Goal: Task Accomplishment & Management: Use online tool/utility

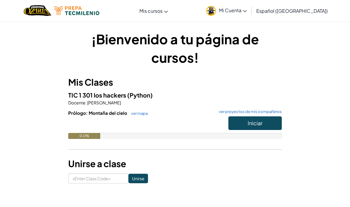
click at [268, 120] on button "Iniciar" at bounding box center [255, 123] width 53 height 14
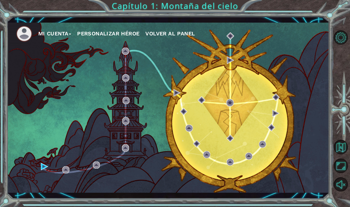
click at [40, 168] on div "Mi Cuenta Personalizar héroe Volver al panel" at bounding box center [168, 108] width 323 height 170
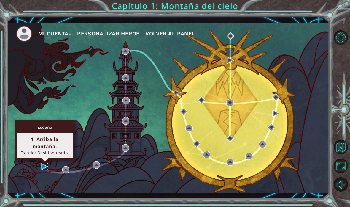
click at [42, 164] on img at bounding box center [44, 166] width 7 height 7
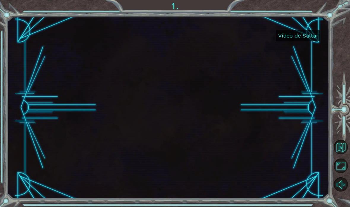
click at [308, 31] on button "Vídeo de Saltar" at bounding box center [298, 36] width 45 height 12
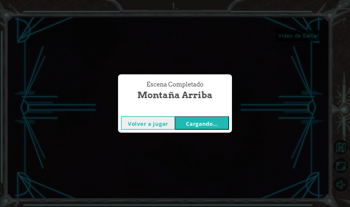
click at [218, 114] on div "Volver a jugar Cargando..." at bounding box center [175, 122] width 114 height 19
click at [223, 120] on button "Cargando..." at bounding box center [202, 122] width 54 height 13
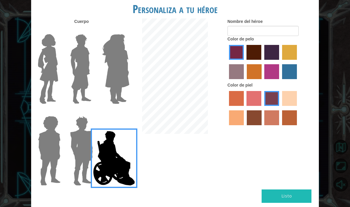
click at [47, 62] on img at bounding box center [48, 69] width 25 height 74
click at [59, 30] on input "Héroe Connie" at bounding box center [59, 30] width 0 height 0
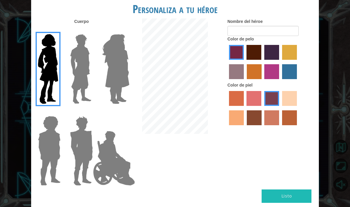
click at [282, 106] on label "color de piel de playa de arena" at bounding box center [289, 98] width 15 height 15
click at [280, 108] on input "color de piel de playa de arena" at bounding box center [280, 108] width 0 height 0
radio input "true"
click at [279, 73] on label "color de cabello violeta rojo medio" at bounding box center [272, 71] width 15 height 15
click at [263, 81] on input "color de cabello violeta rojo medio" at bounding box center [263, 81] width 0 height 0
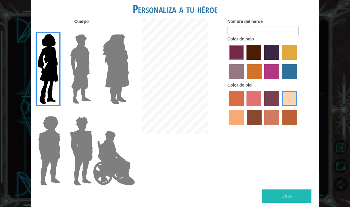
radio input "true"
click at [279, 60] on label "color de pelo morado intenso" at bounding box center [272, 52] width 15 height 15
click at [263, 62] on input "color de pelo morado intenso" at bounding box center [263, 62] width 0 height 0
radio input "true"
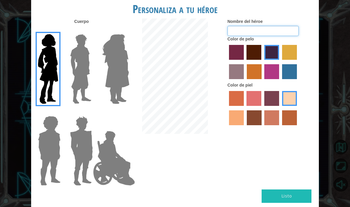
click at [261, 36] on input "Nombre del héroe" at bounding box center [263, 31] width 71 height 10
type input "Sofi"
click at [313, 36] on form "Nombre del héroe [PERSON_NAME]" at bounding box center [271, 27] width 87 height 18
click at [286, 193] on font "Listo" at bounding box center [287, 196] width 10 height 6
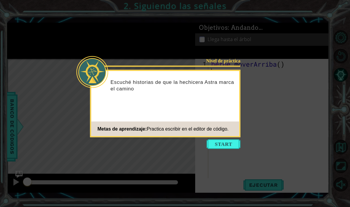
click at [233, 137] on div "Nivel de práctica Escuché historias de que la hechicera Astra marca el camino M…" at bounding box center [165, 103] width 151 height 67
click at [233, 143] on button "Comenzar" at bounding box center [224, 144] width 34 height 10
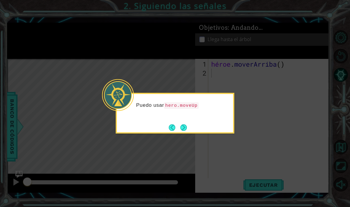
click at [187, 125] on button "Próximo" at bounding box center [184, 128] width 8 height 8
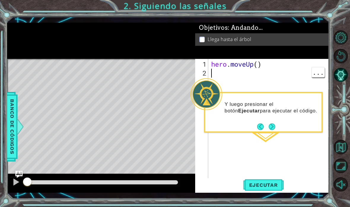
click at [231, 73] on div "hero . moveUp ( )" at bounding box center [270, 131] width 121 height 143
click at [270, 187] on span "Ejecutar" at bounding box center [264, 185] width 41 height 6
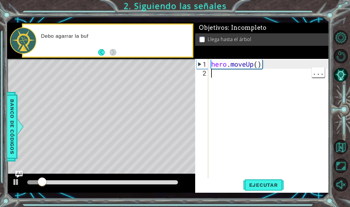
click at [187, 42] on div "Debo agarrar la buf" at bounding box center [115, 40] width 156 height 21
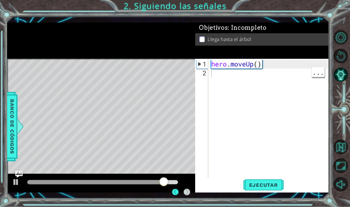
scroll to position [24, 0]
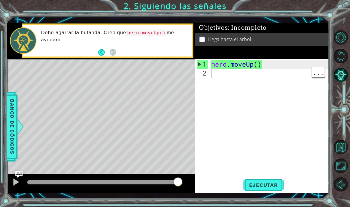
click at [15, 186] on div at bounding box center [16, 182] width 8 height 8
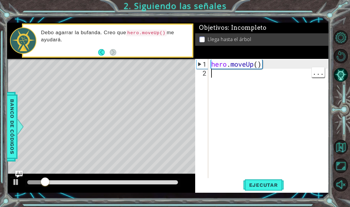
click at [75, 36] on p "Debo agarrar la bufanda. Creo que hero.moveUp() me ayudará." at bounding box center [114, 35] width 147 height 13
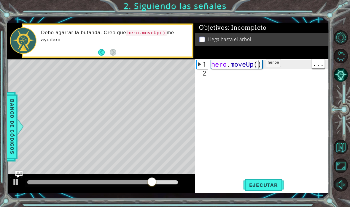
click at [257, 65] on div "hero . moveUp ( )" at bounding box center [270, 131] width 121 height 143
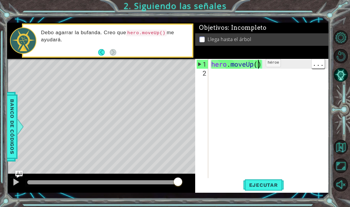
scroll to position [10, 15]
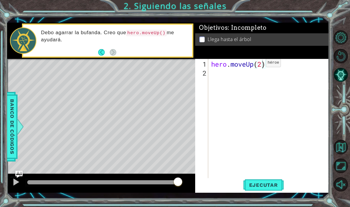
type textarea "abcde fg"
click at [261, 185] on span "Ejecutar" at bounding box center [264, 185] width 41 height 6
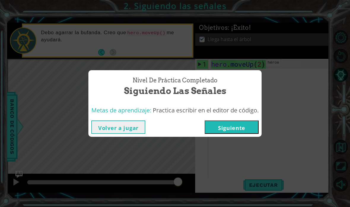
click at [232, 130] on button "Siguiente" at bounding box center [232, 126] width 54 height 13
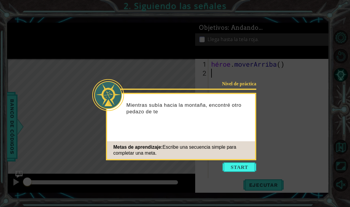
click at [243, 167] on button "Comenzar" at bounding box center [240, 167] width 34 height 10
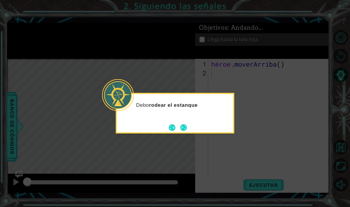
click at [184, 126] on button "Próximo" at bounding box center [184, 127] width 7 height 7
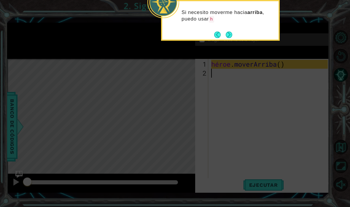
click at [68, 171] on icon at bounding box center [175, 39] width 350 height 335
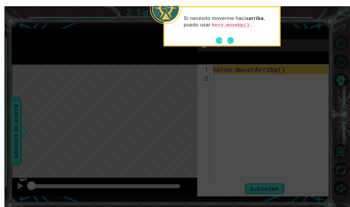
scroll to position [24, 0]
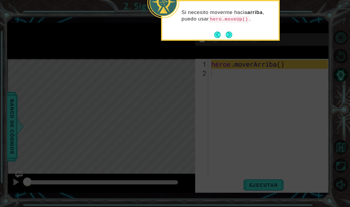
click at [226, 31] on button "Próximo" at bounding box center [229, 34] width 7 height 7
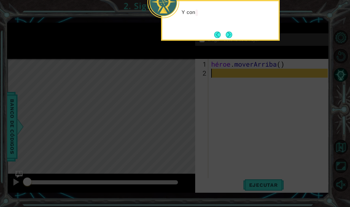
click at [230, 31] on button "Próximo" at bounding box center [229, 34] width 7 height 7
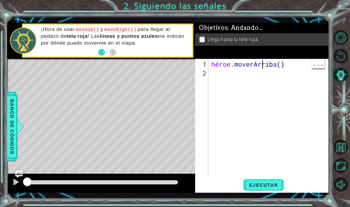
click at [302, 66] on div "héroe . [GEOGRAPHIC_DATA] ( )" at bounding box center [270, 131] width 121 height 143
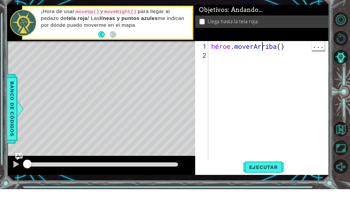
click at [300, 60] on div "héroe . [GEOGRAPHIC_DATA] ( )" at bounding box center [270, 131] width 121 height 143
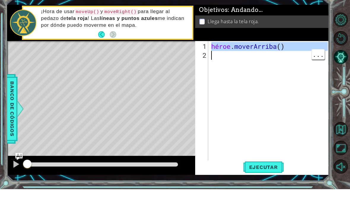
click at [295, 41] on div "Objetivos : Andando... Llega hasta la tela roja." at bounding box center [262, 41] width 134 height 36
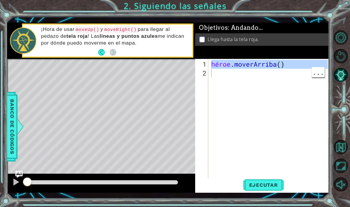
click at [292, 43] on li "Llega hasta la tela roja." at bounding box center [263, 39] width 127 height 7
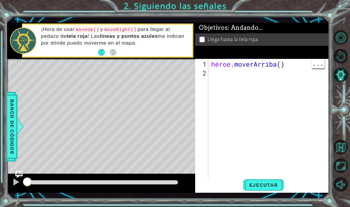
click at [301, 65] on div "héroe . [GEOGRAPHIC_DATA] ( )" at bounding box center [270, 131] width 121 height 143
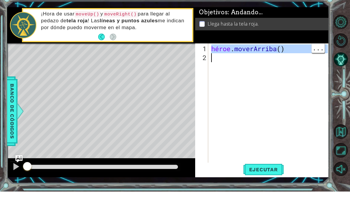
click at [298, 60] on div "héroe . [GEOGRAPHIC_DATA] ( )" at bounding box center [270, 131] width 121 height 143
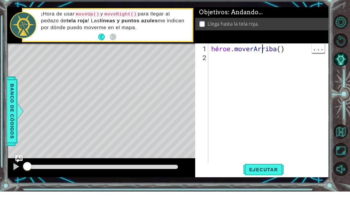
click at [301, 60] on div "héroe . [GEOGRAPHIC_DATA] ( )" at bounding box center [270, 131] width 121 height 143
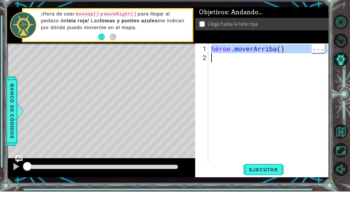
click at [298, 42] on div "Objetivos : Andando... Llega hasta la tela roja." at bounding box center [262, 41] width 134 height 36
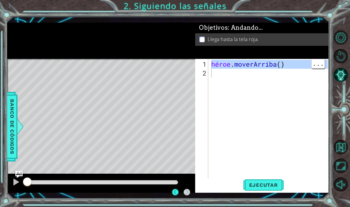
click at [295, 48] on div "Objetivos : Andando... Llega hasta la tela roja." at bounding box center [262, 41] width 134 height 36
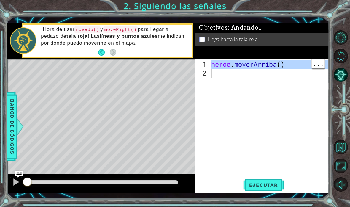
click at [296, 65] on div "héroe . [GEOGRAPHIC_DATA] ( )" at bounding box center [270, 131] width 121 height 143
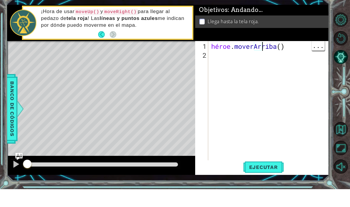
click at [296, 60] on div "héroe . [GEOGRAPHIC_DATA] ( )" at bounding box center [270, 131] width 121 height 143
click at [298, 60] on div "héroe . [GEOGRAPHIC_DATA] ( )" at bounding box center [270, 131] width 121 height 143
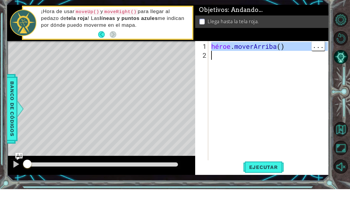
scroll to position [0, 32]
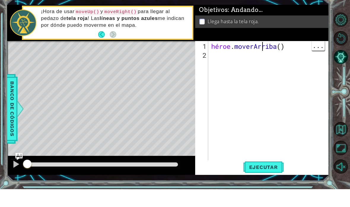
click at [296, 60] on div "héroe . [GEOGRAPHIC_DATA] ( )" at bounding box center [270, 131] width 121 height 143
click at [293, 60] on div "héroe . [GEOGRAPHIC_DATA] ( )" at bounding box center [270, 131] width 121 height 143
click at [299, 60] on div "héroe . [GEOGRAPHIC_DATA] ( )" at bounding box center [270, 131] width 121 height 143
click at [300, 60] on div "héroe . [GEOGRAPHIC_DATA] ( )" at bounding box center [270, 131] width 121 height 143
click at [299, 60] on div "héroe . [GEOGRAPHIC_DATA] ( )" at bounding box center [270, 131] width 121 height 143
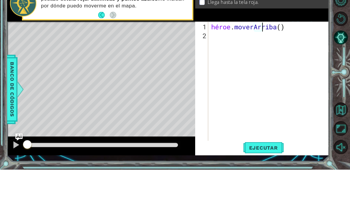
click at [296, 60] on div "héroe . [GEOGRAPHIC_DATA] ( )" at bounding box center [270, 131] width 121 height 143
click at [293, 60] on div "héroe . [GEOGRAPHIC_DATA] ( )" at bounding box center [270, 131] width 121 height 143
click at [296, 23] on div "Objetivos : Andando... Llega hasta la tela roja." at bounding box center [262, 41] width 134 height 36
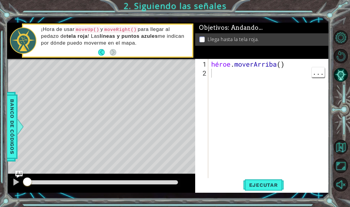
click at [298, 65] on div "héroe . [GEOGRAPHIC_DATA] ( )" at bounding box center [270, 131] width 121 height 143
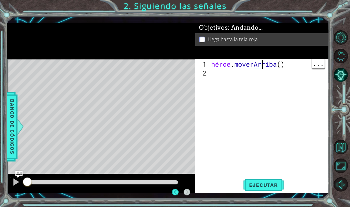
scroll to position [10, 0]
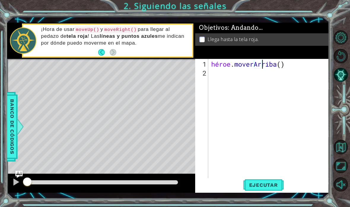
click at [290, 38] on li "Llega hasta la tela roja." at bounding box center [263, 39] width 127 height 7
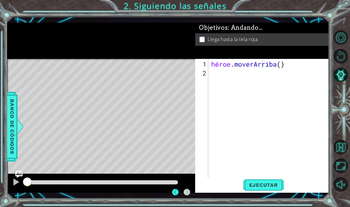
scroll to position [18, 0]
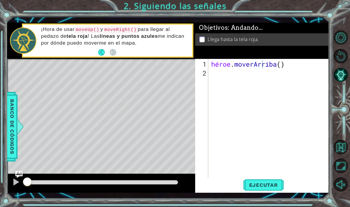
click at [98, 48] on div "¡Hora de usar moveUp() y moveRight() para llegar al pedazo de tela roja ! Las l…" at bounding box center [115, 40] width 156 height 34
click at [99, 52] on button "Atrás" at bounding box center [104, 52] width 12 height 7
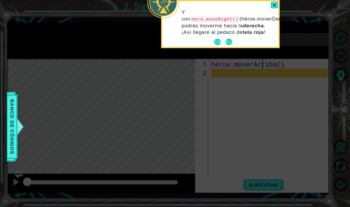
click at [228, 37] on button "Próximo" at bounding box center [229, 41] width 9 height 9
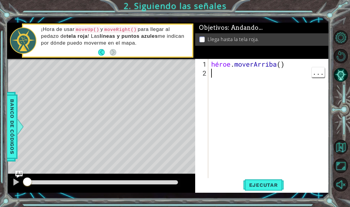
click at [272, 104] on div "héroe . [GEOGRAPHIC_DATA] ( )" at bounding box center [270, 131] width 121 height 143
click at [295, 64] on div "héroe . [GEOGRAPHIC_DATA] ( )" at bounding box center [270, 131] width 121 height 143
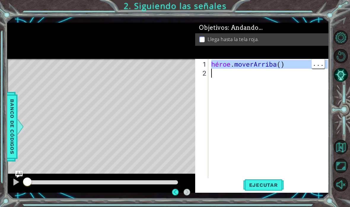
scroll to position [0, 0]
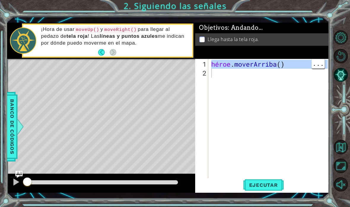
click at [261, 186] on font "Ejecutar" at bounding box center [263, 185] width 29 height 6
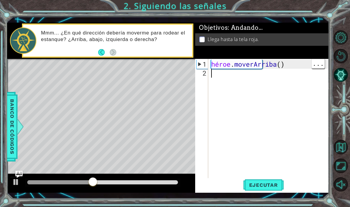
click at [298, 65] on div "héroe . [GEOGRAPHIC_DATA] ( )" at bounding box center [270, 131] width 121 height 143
